Goal: Task Accomplishment & Management: Use online tool/utility

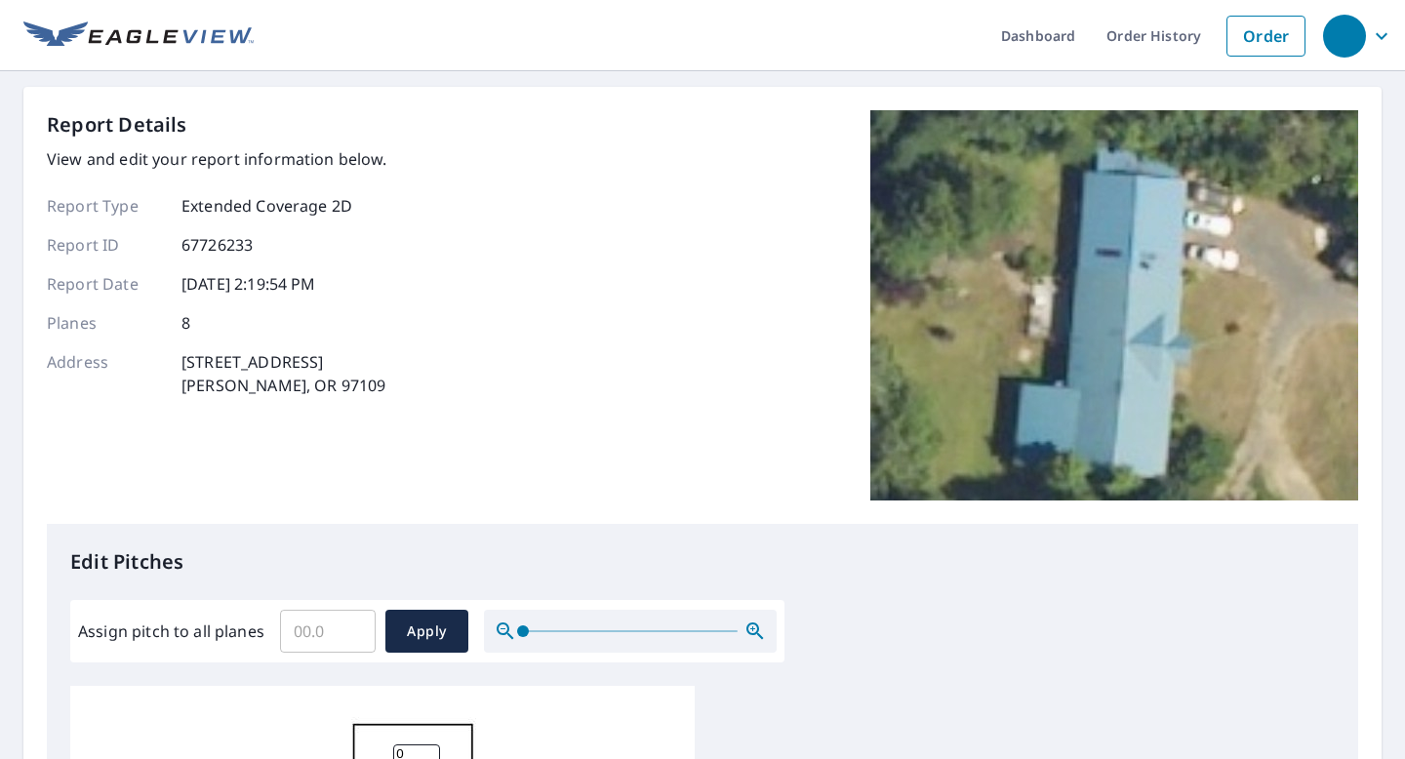
click at [305, 632] on input "Assign pitch to all planes" at bounding box center [328, 631] width 96 height 55
type input "5"
click at [421, 644] on button "Apply" at bounding box center [426, 631] width 83 height 43
type input "5"
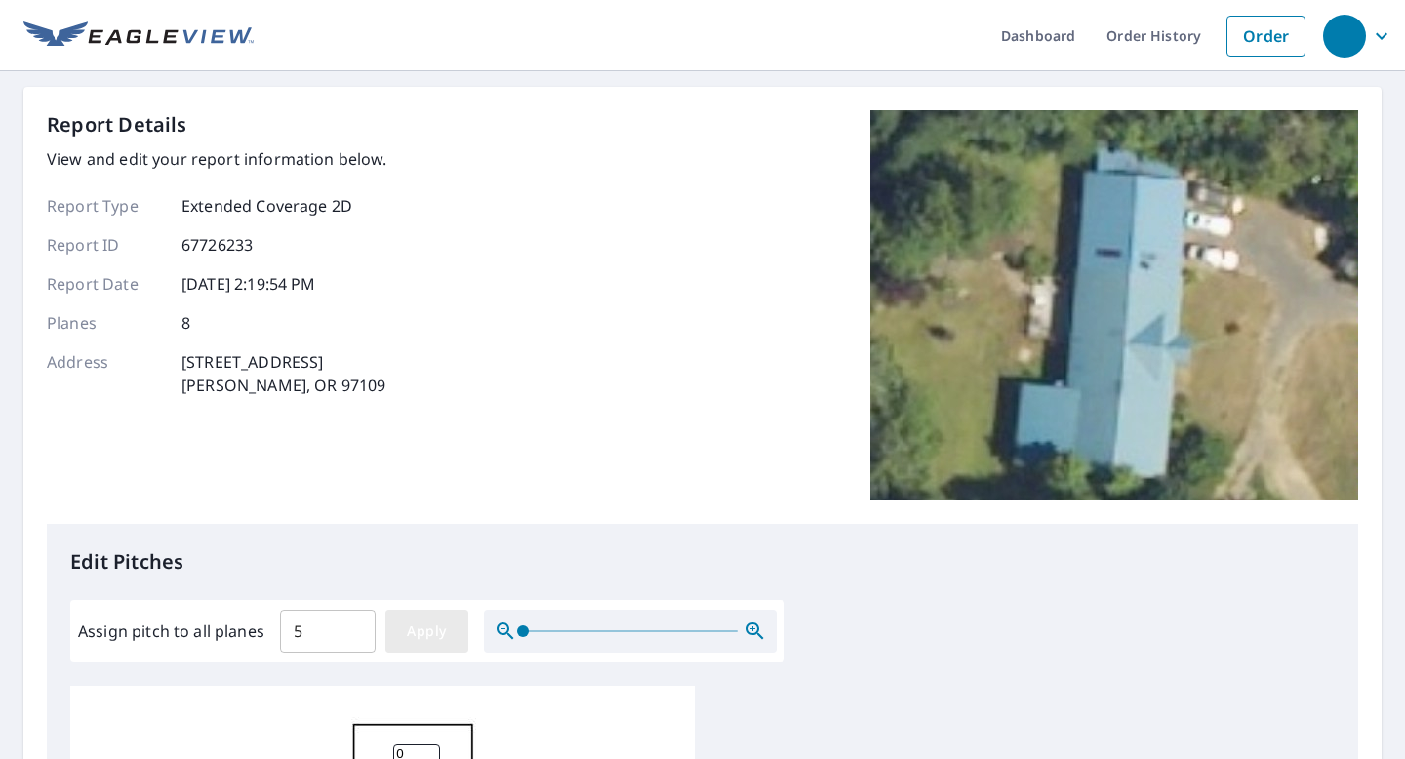
type input "5"
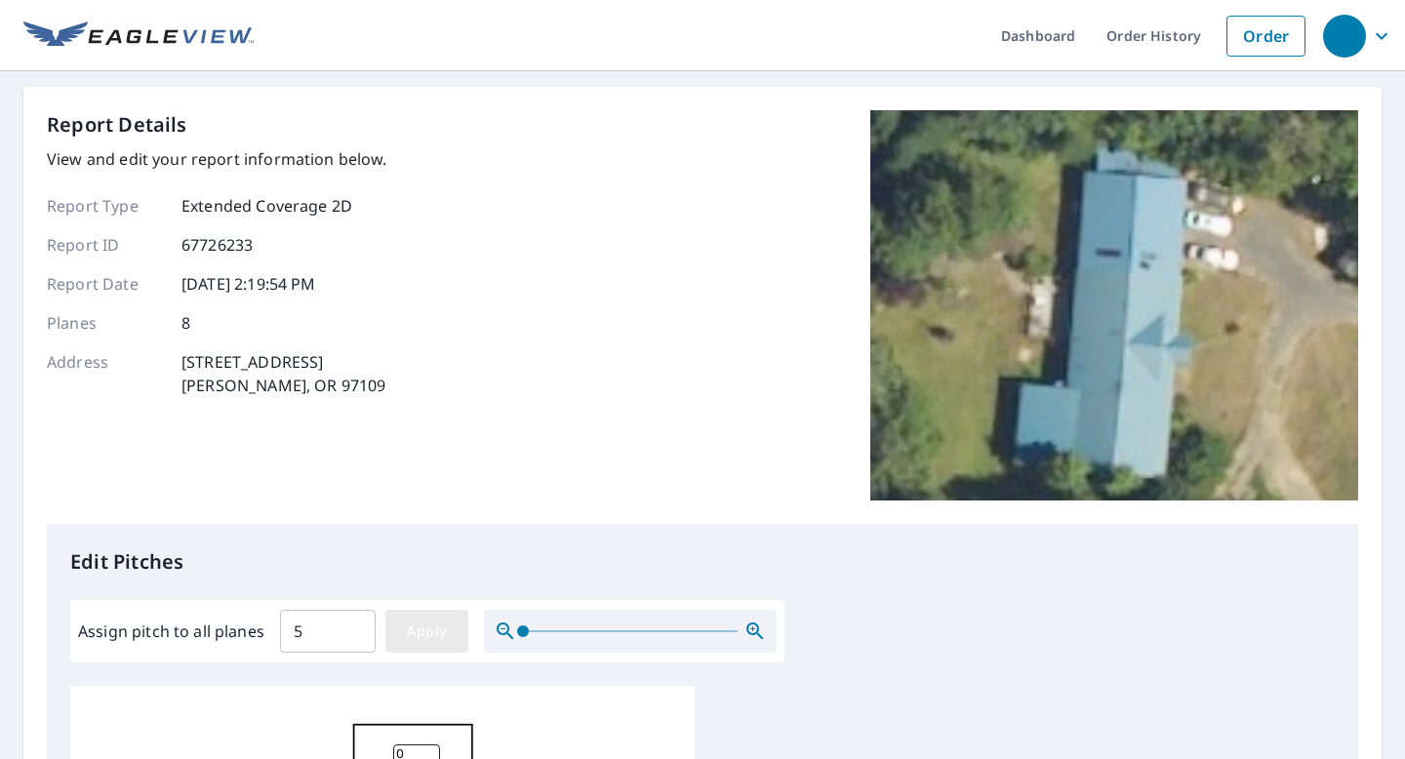
type input "5"
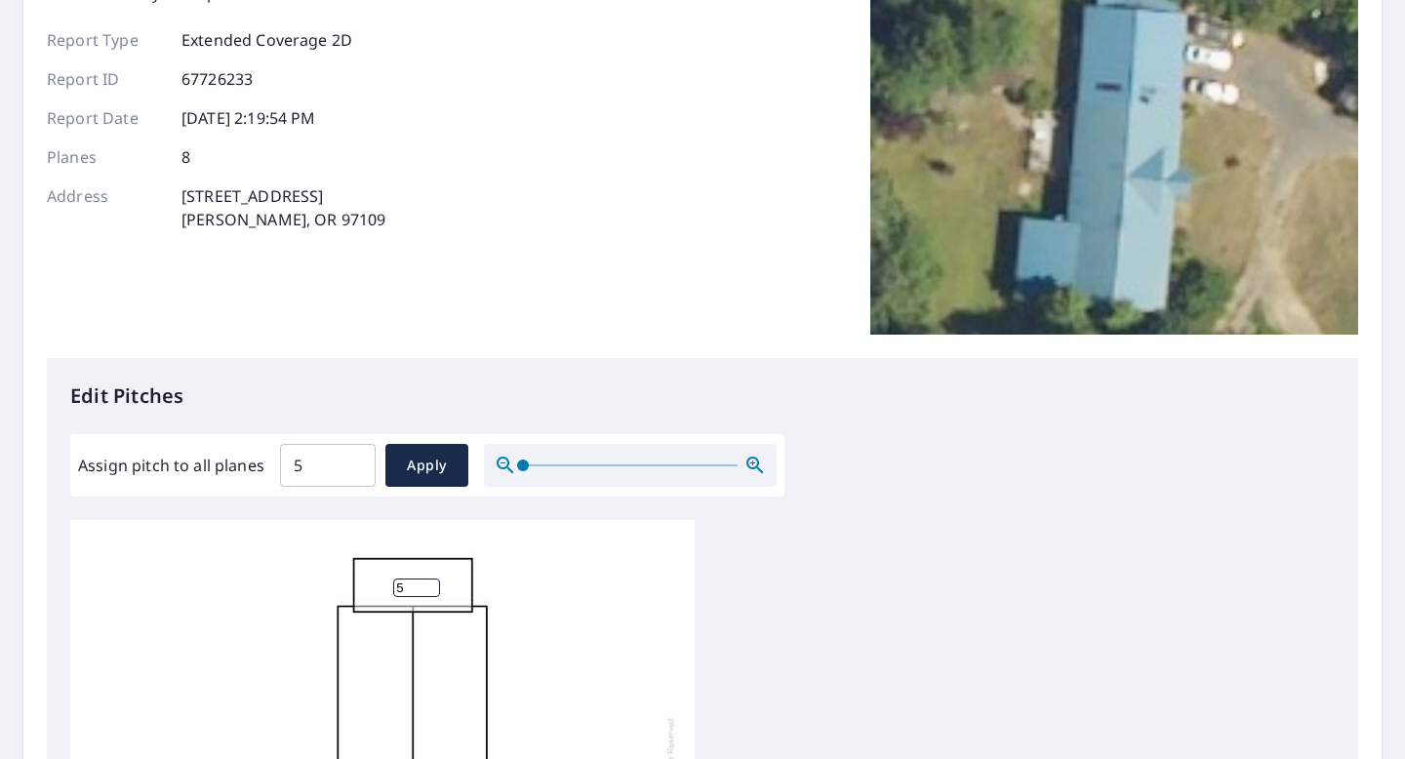
scroll to position [136, 0]
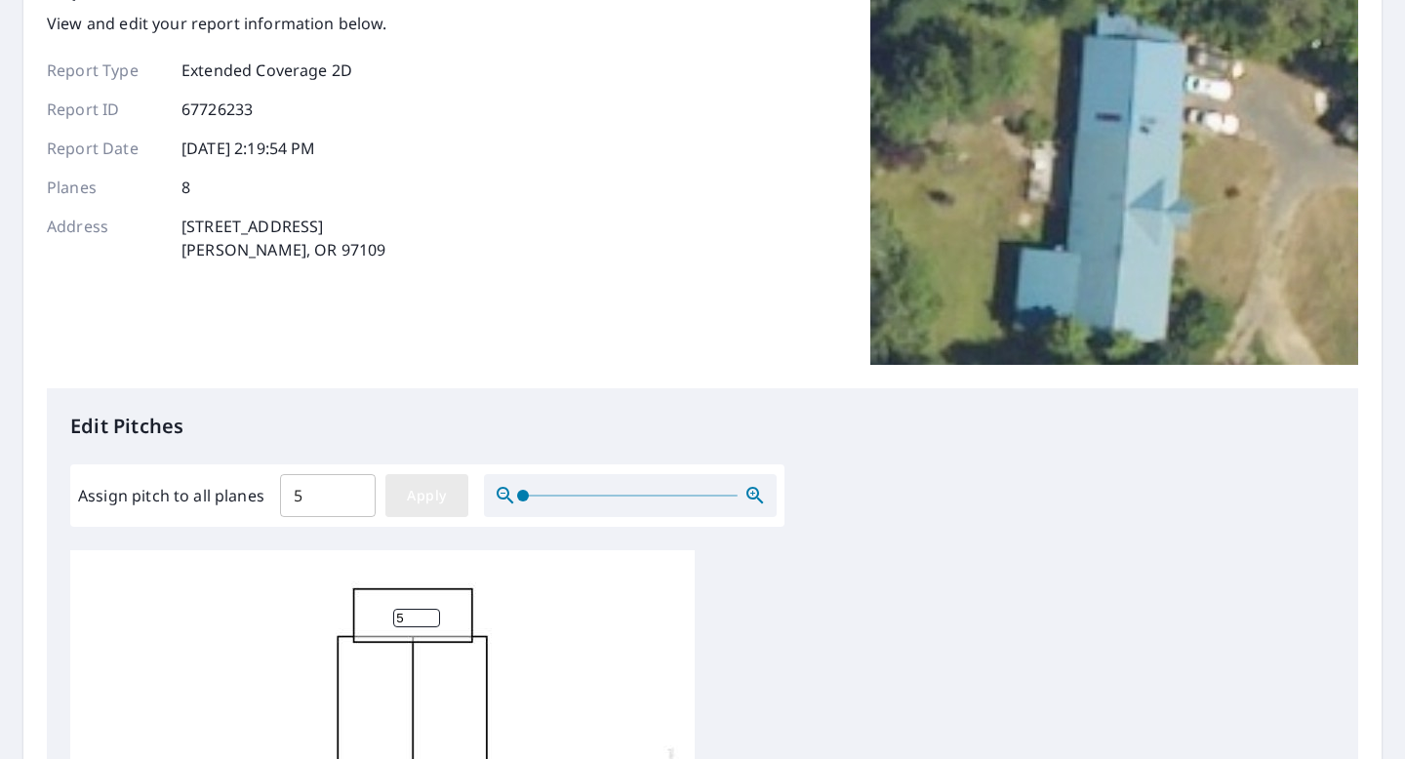
click at [419, 486] on span "Apply" at bounding box center [427, 496] width 52 height 24
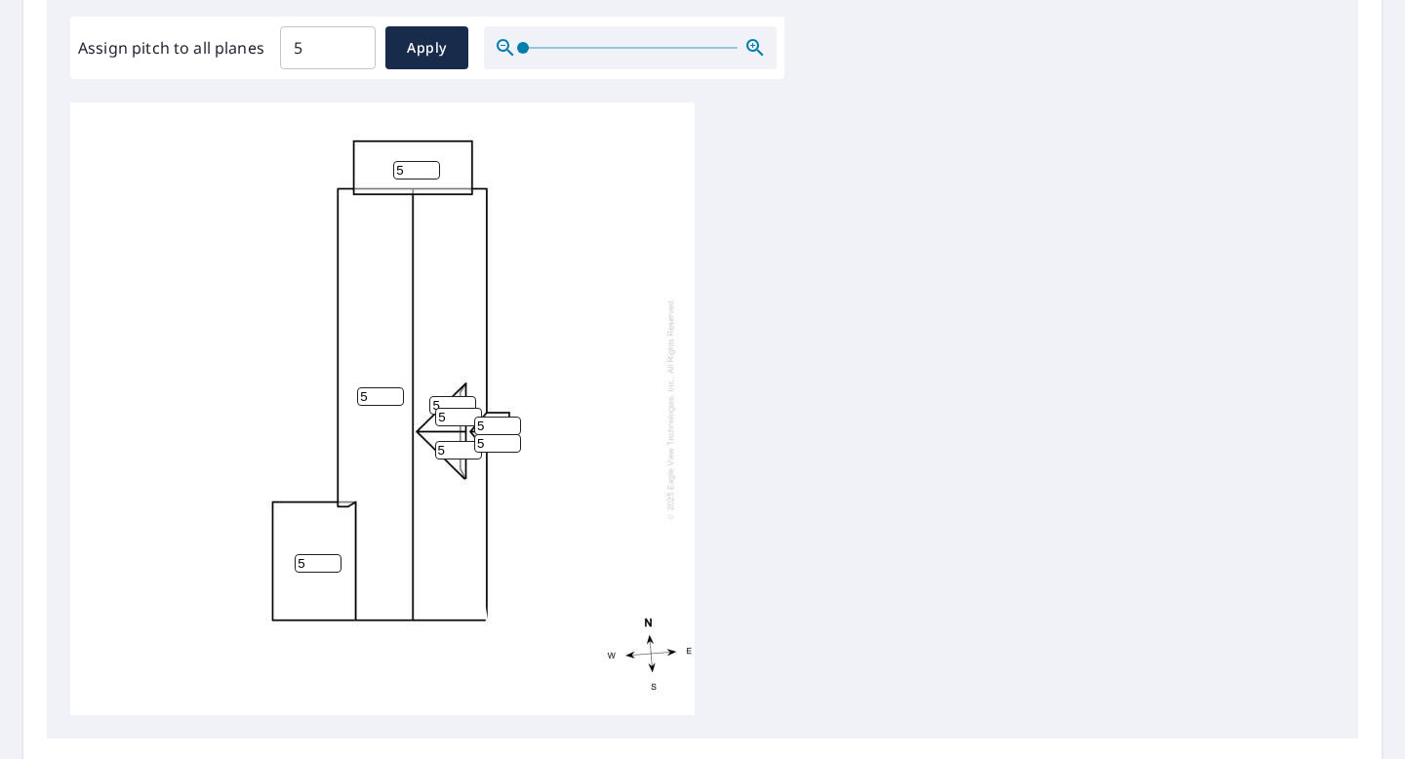
scroll to position [785, 0]
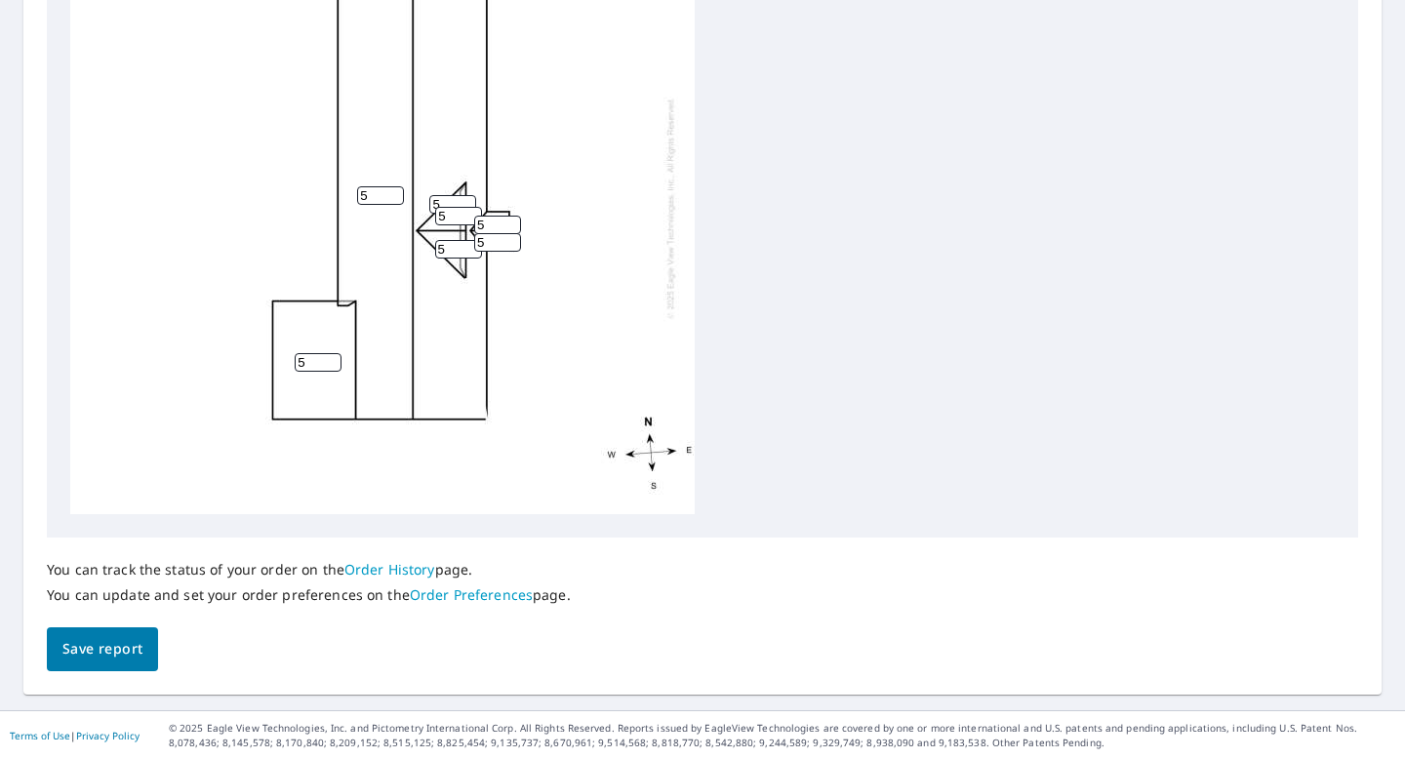
click at [115, 663] on button "Save report" at bounding box center [102, 650] width 111 height 44
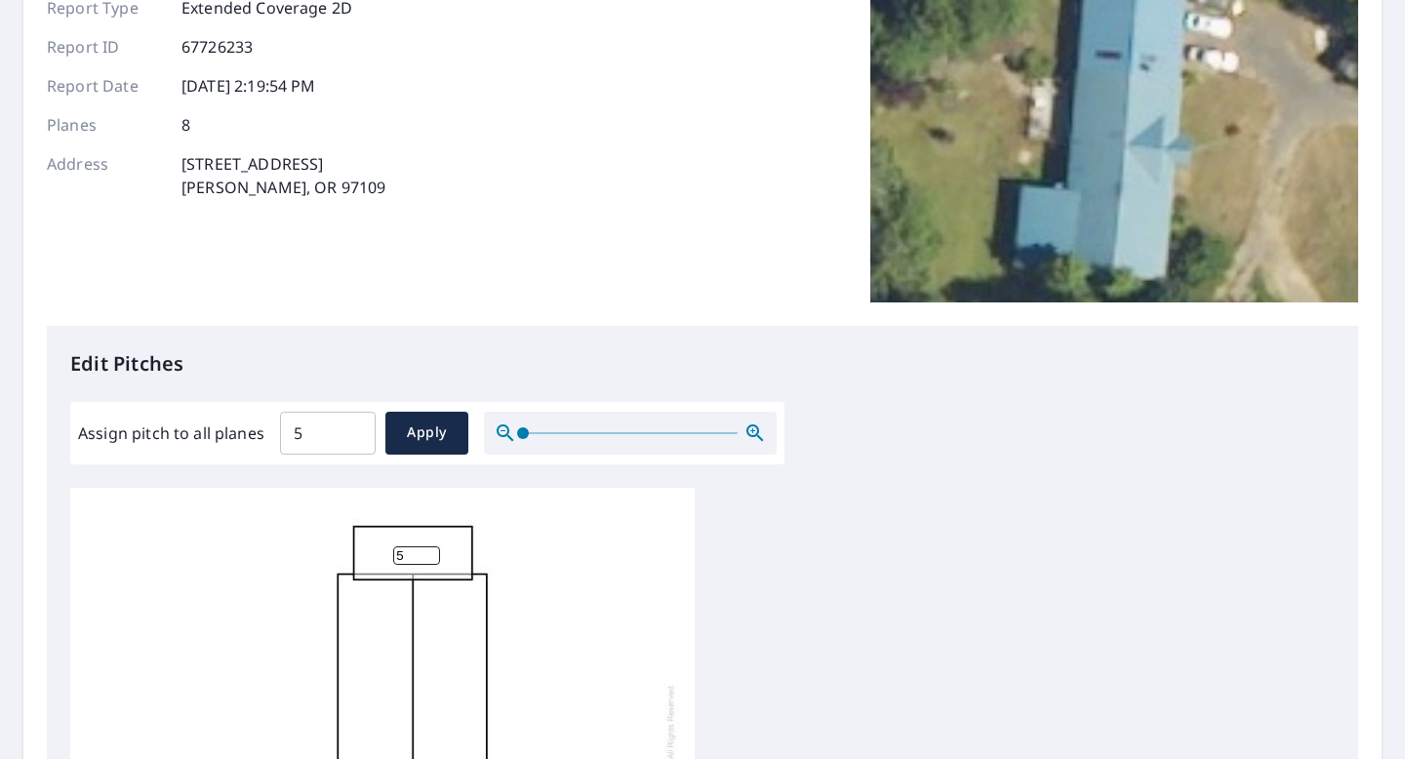
scroll to position [856, 0]
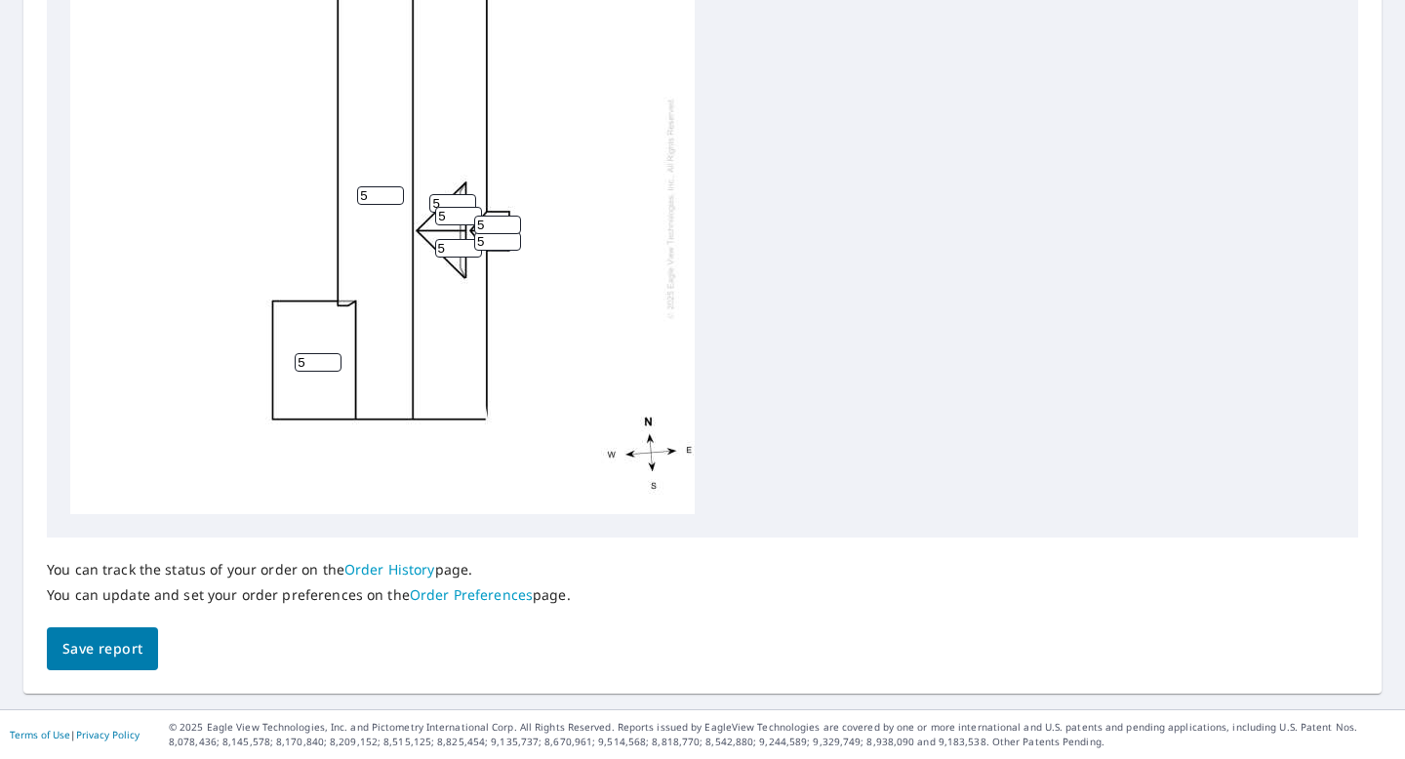
click at [129, 633] on button "Save report" at bounding box center [102, 650] width 111 height 44
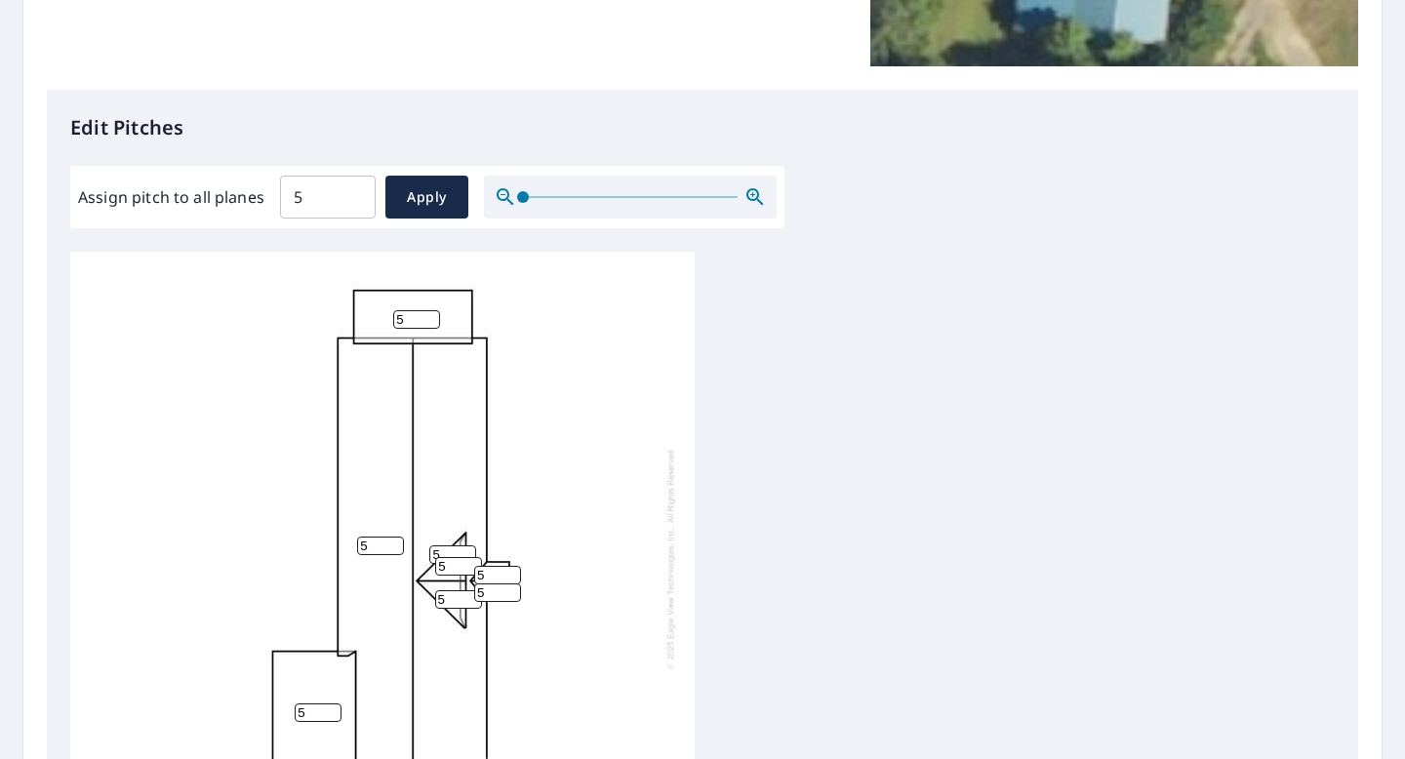
scroll to position [0, 0]
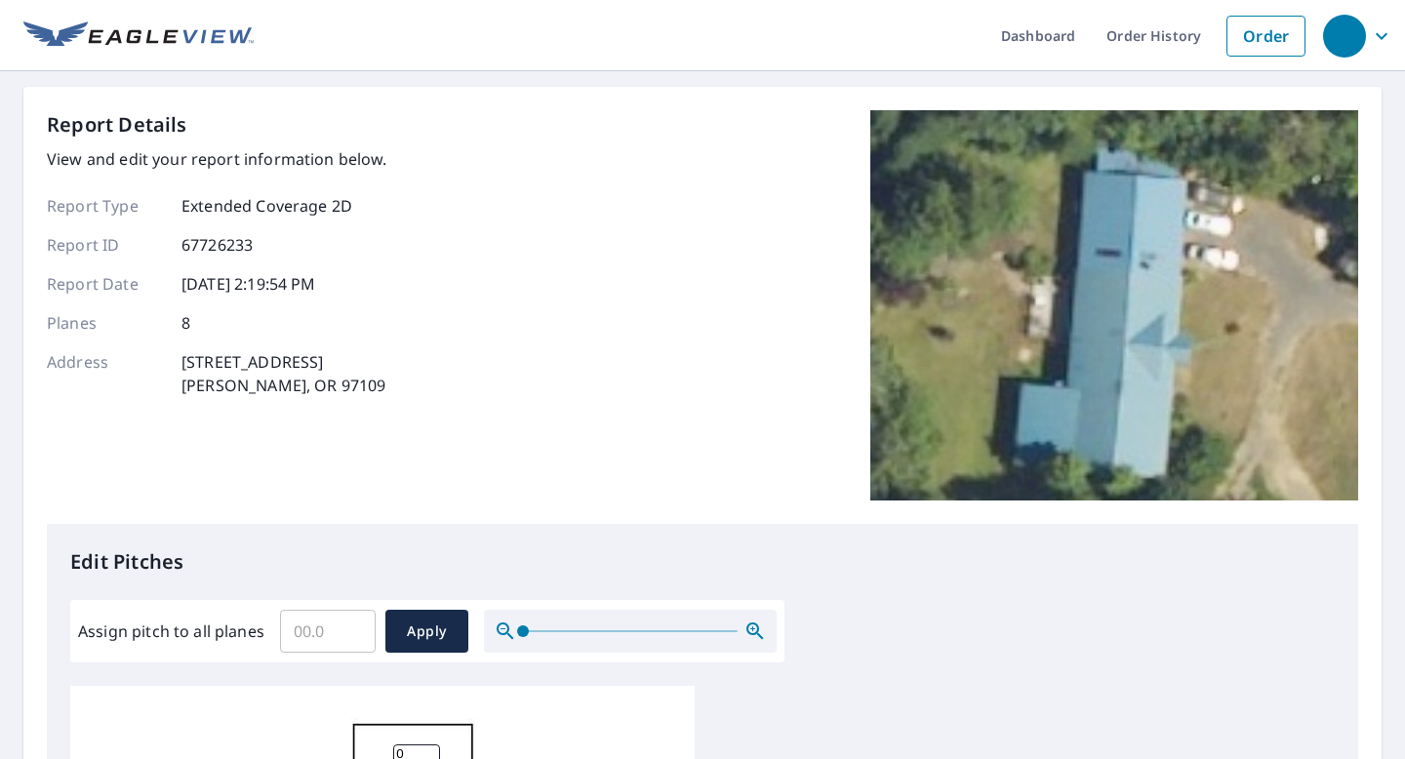
click at [306, 625] on input "Assign pitch to all planes" at bounding box center [328, 631] width 96 height 55
type input "5"
click at [432, 628] on span "Apply" at bounding box center [427, 632] width 52 height 24
type input "5"
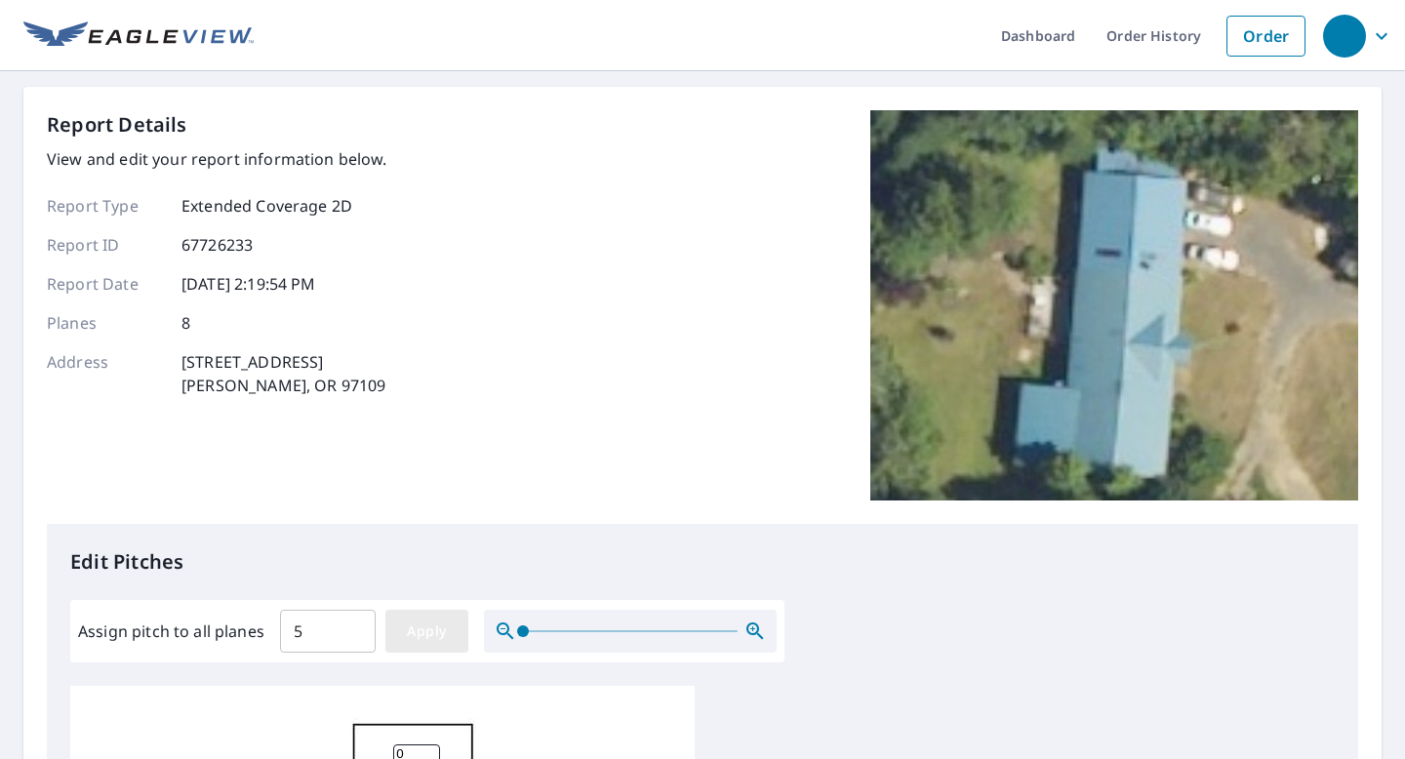
type input "5"
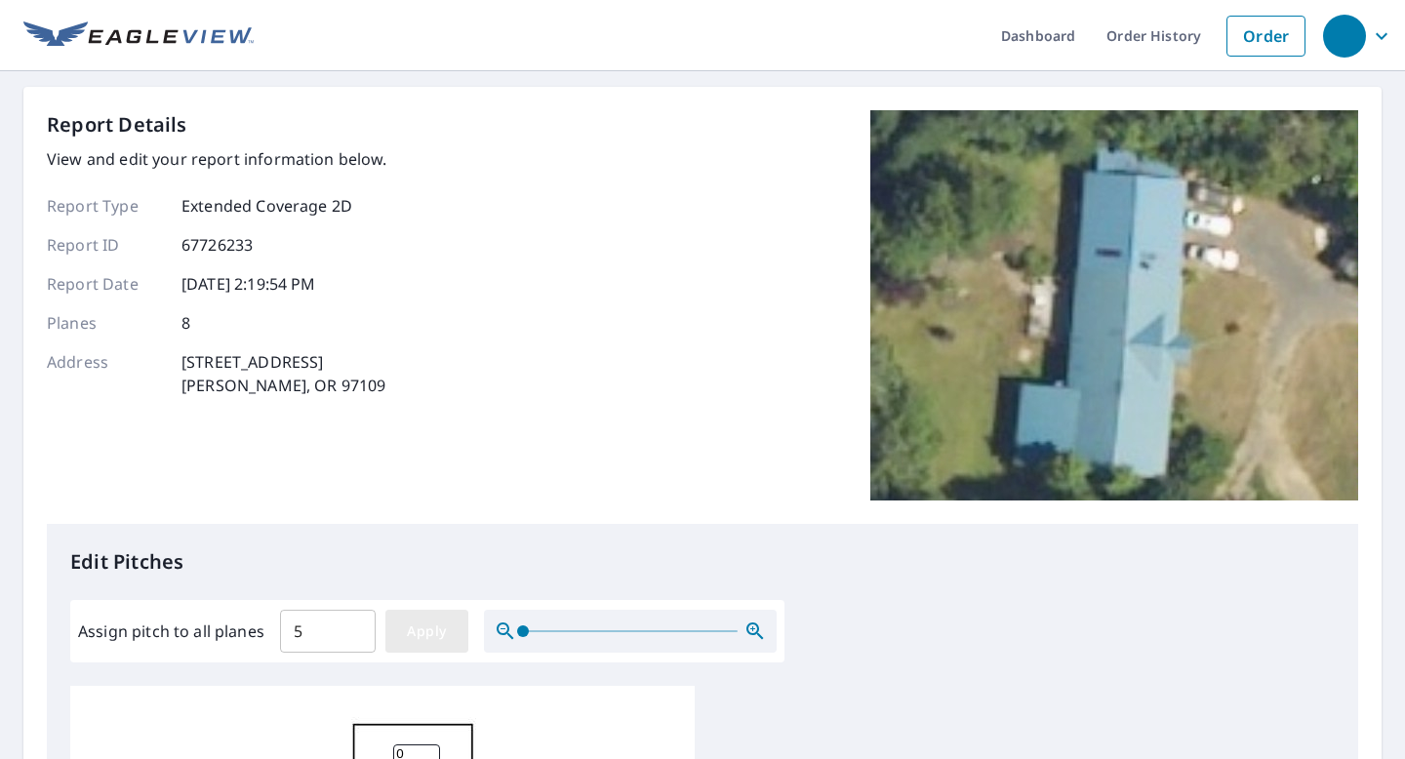
type input "5"
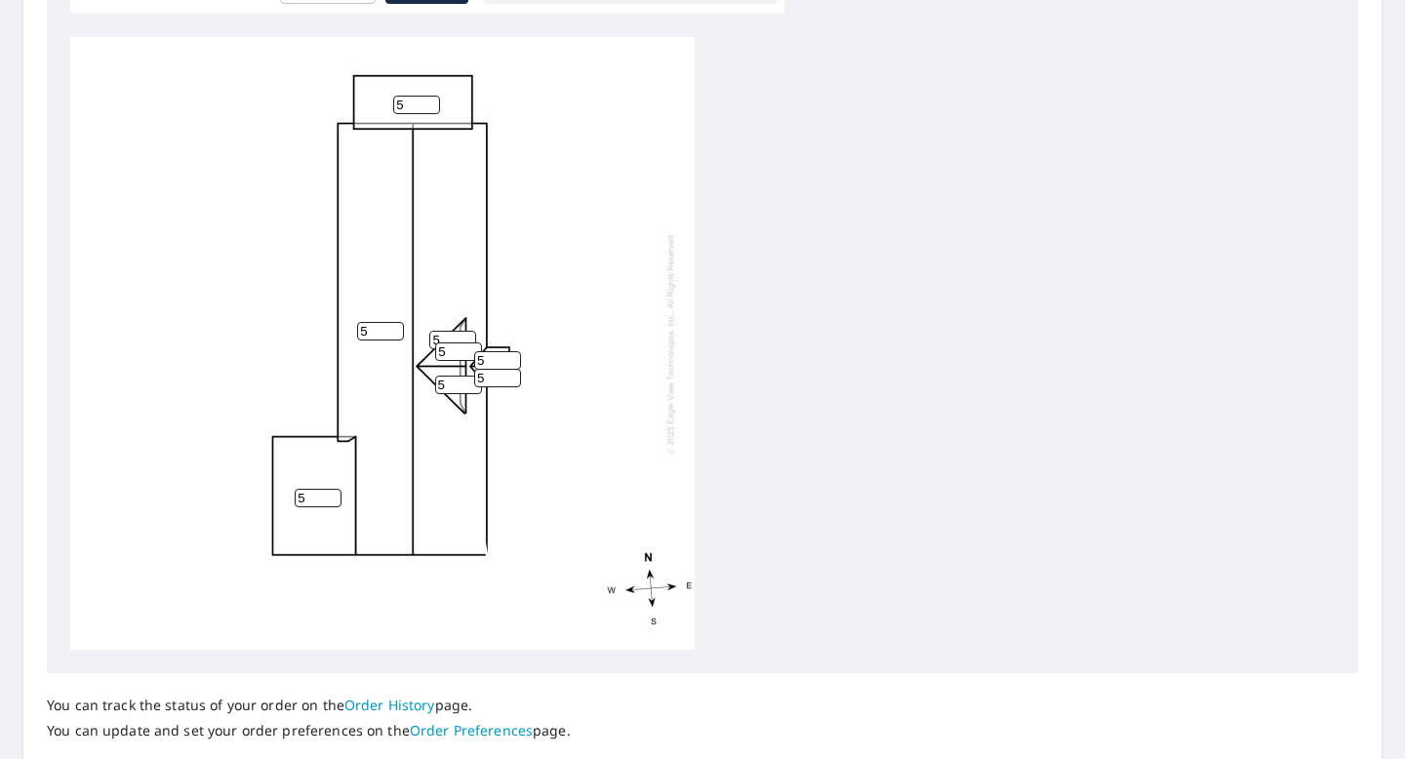
scroll to position [785, 0]
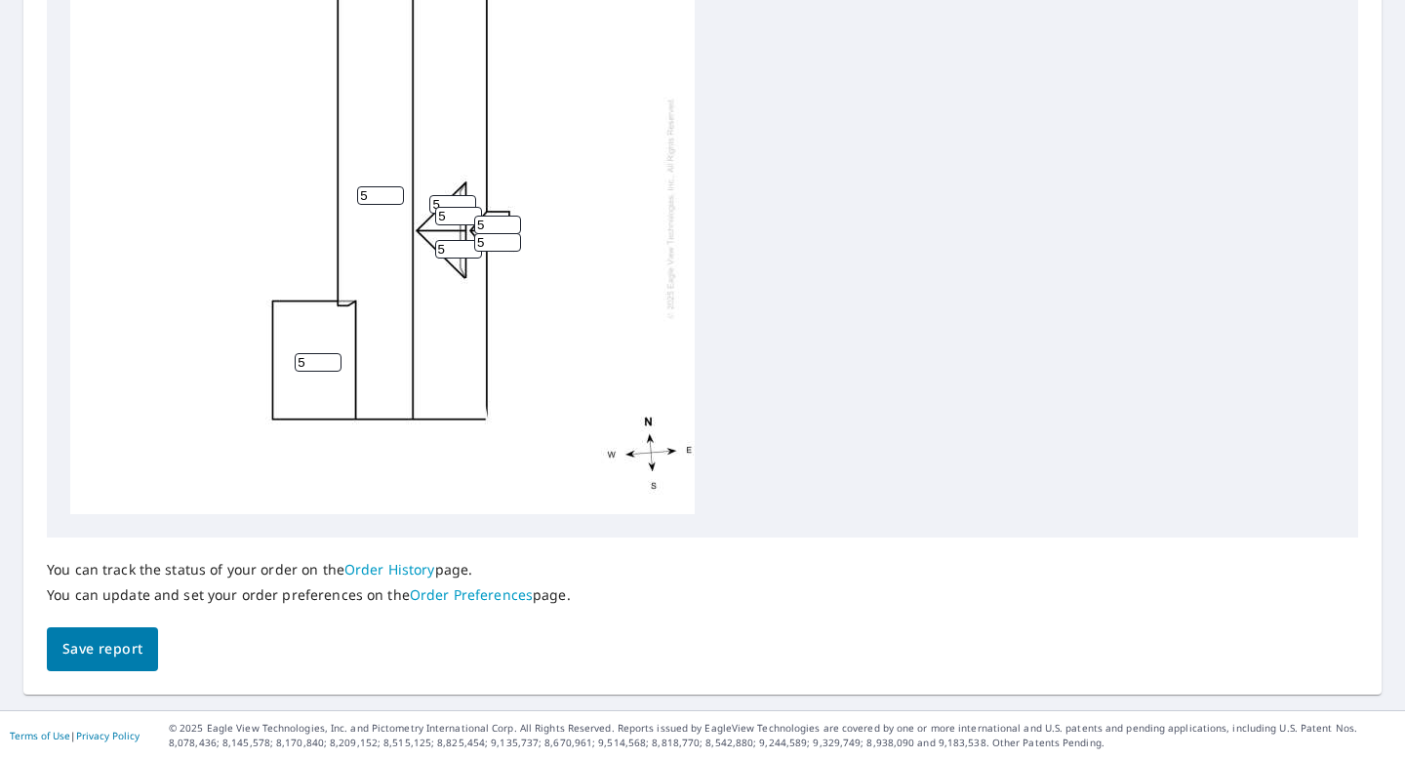
click at [130, 652] on span "Save report" at bounding box center [102, 649] width 80 height 24
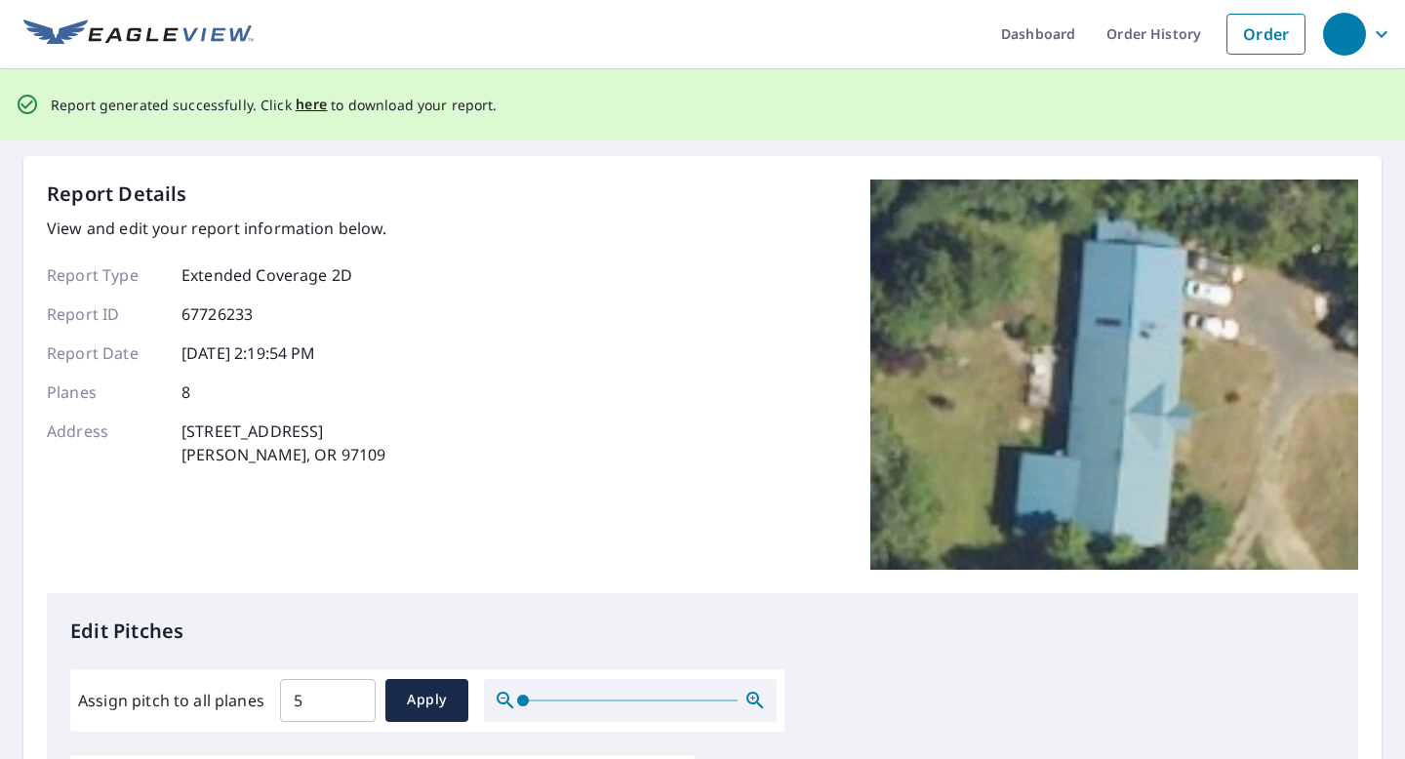
scroll to position [0, 0]
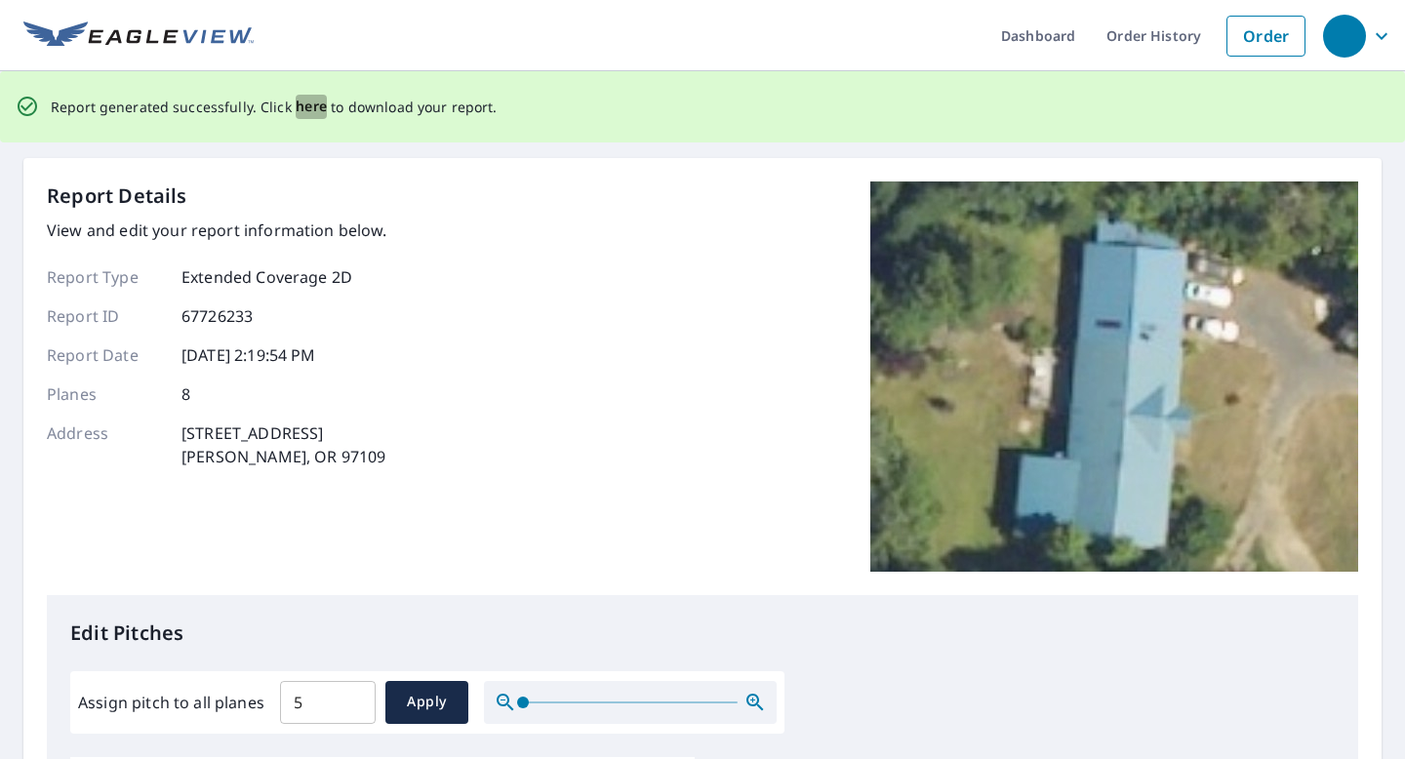
click at [296, 107] on span "here" at bounding box center [312, 107] width 32 height 24
